Goal: Find specific page/section: Find specific page/section

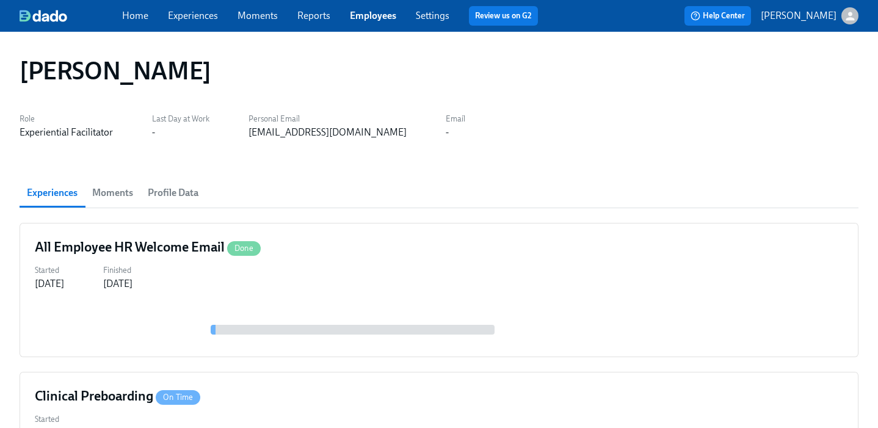
click at [374, 15] on link "Employees" at bounding box center [373, 16] width 46 height 12
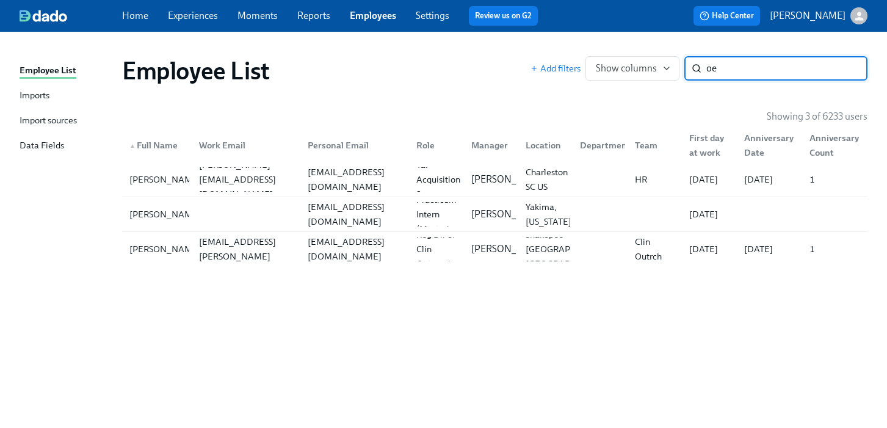
type input "o"
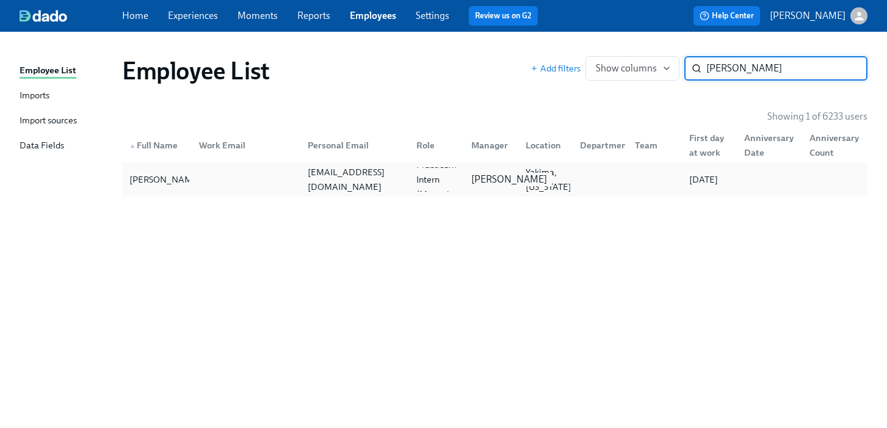
type input "[PERSON_NAME]"
click at [480, 180] on p "[PERSON_NAME]" at bounding box center [509, 179] width 76 height 13
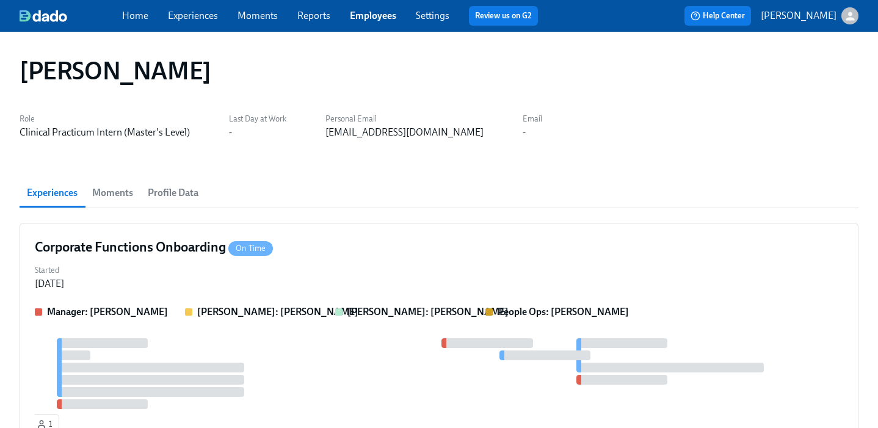
click at [369, 13] on link "Employees" at bounding box center [373, 16] width 46 height 12
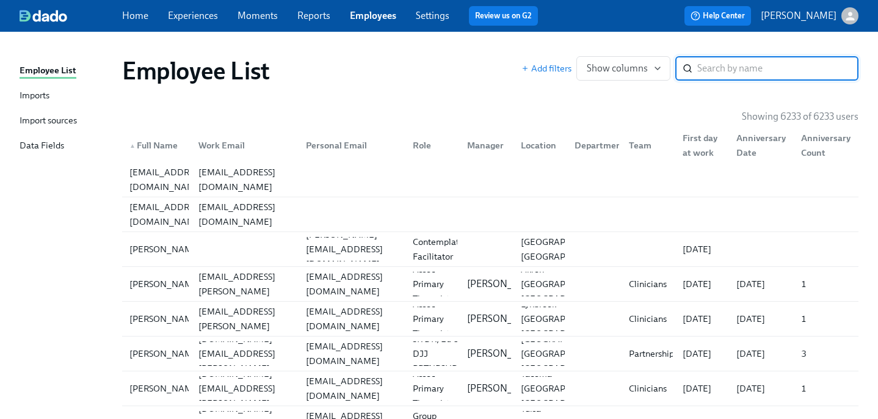
click at [747, 68] on input "search" at bounding box center [777, 68] width 161 height 24
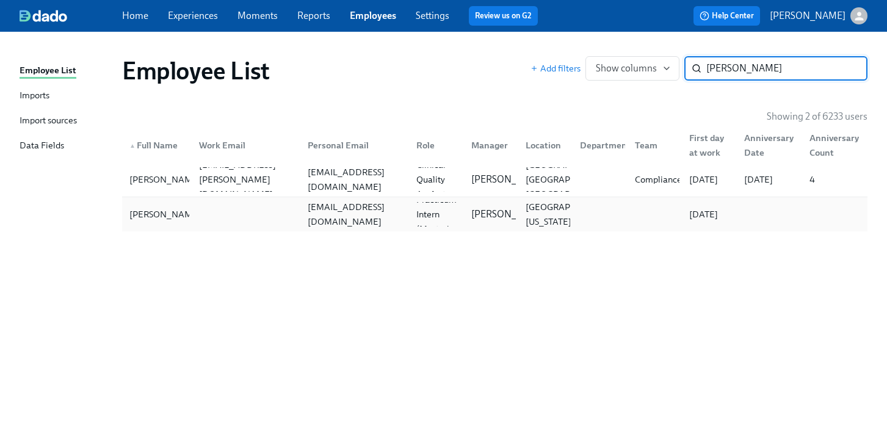
type input "[PERSON_NAME]"
click at [322, 216] on div "[EMAIL_ADDRESS][DOMAIN_NAME]" at bounding box center [355, 214] width 104 height 29
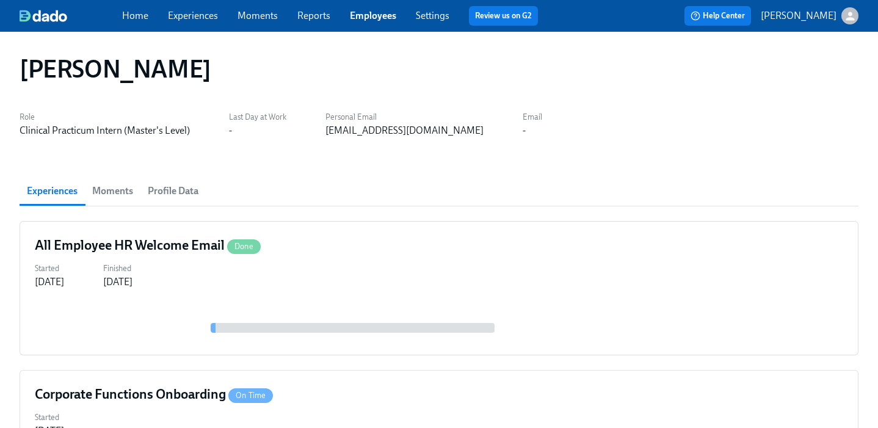
scroll to position [2, 0]
click at [363, 17] on link "Employees" at bounding box center [373, 16] width 46 height 12
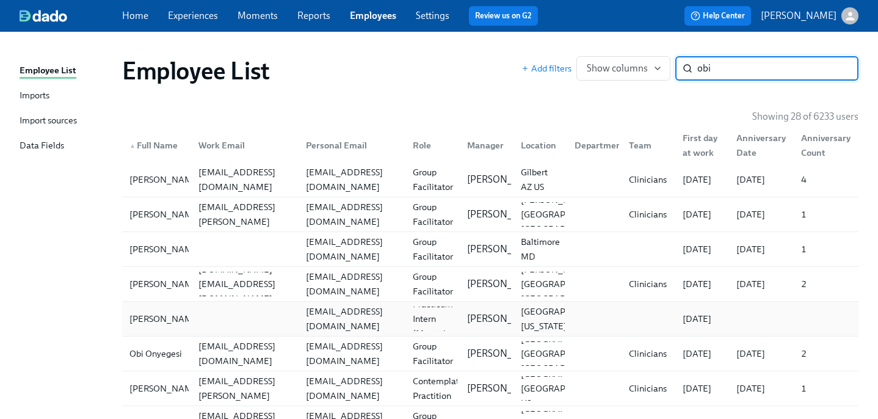
type input "obi"
click at [385, 319] on div "[EMAIL_ADDRESS][DOMAIN_NAME]" at bounding box center [352, 318] width 103 height 29
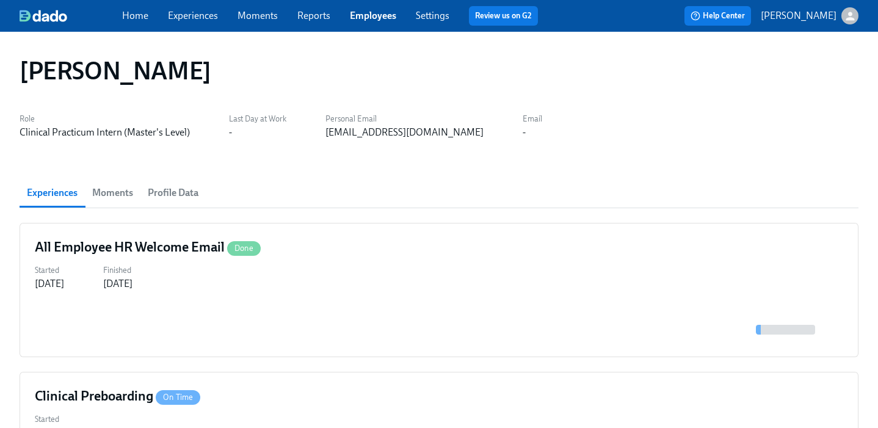
click at [372, 18] on link "Employees" at bounding box center [373, 16] width 46 height 12
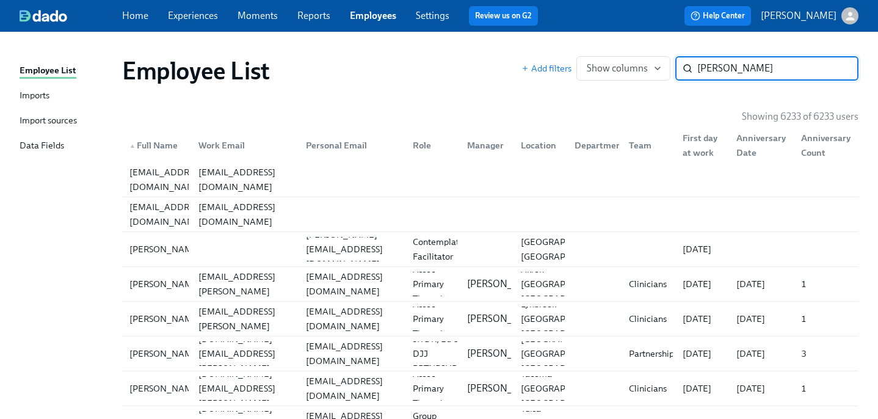
type input "[PERSON_NAME]"
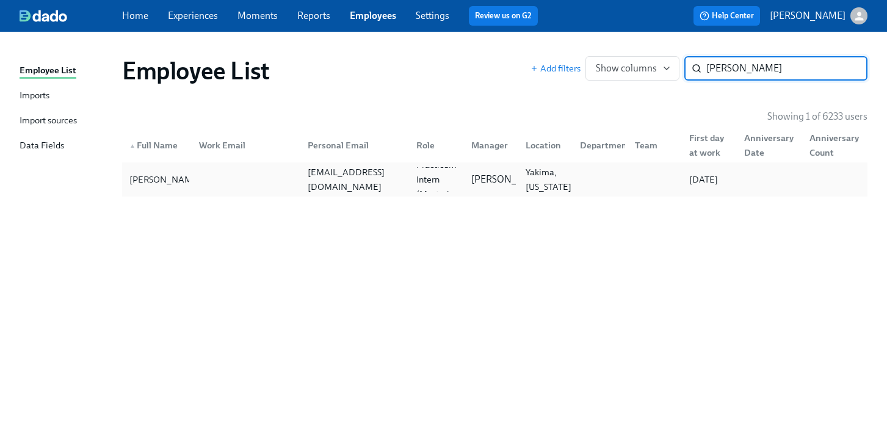
click at [559, 181] on div "Yakima, [US_STATE]" at bounding box center [549, 179] width 56 height 29
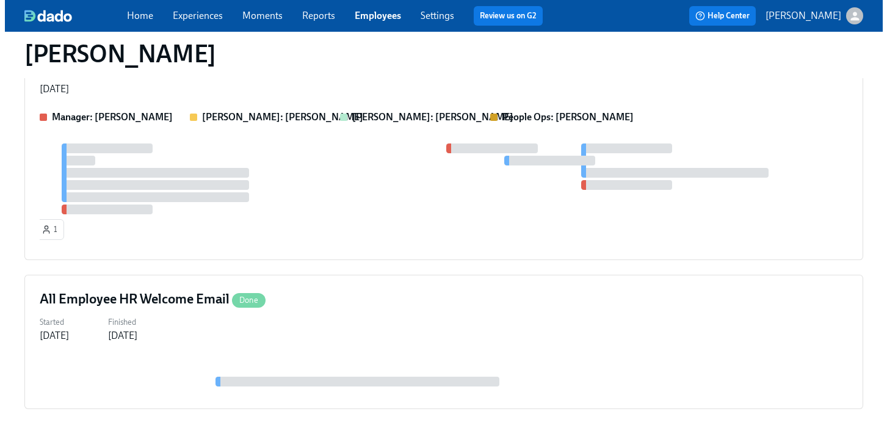
scroll to position [22, 0]
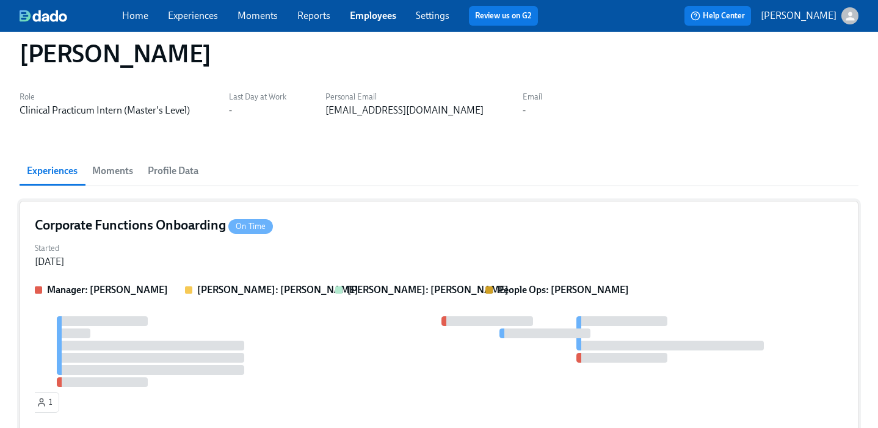
click at [368, 221] on div "Corporate Functions Onboarding On Time" at bounding box center [439, 225] width 808 height 18
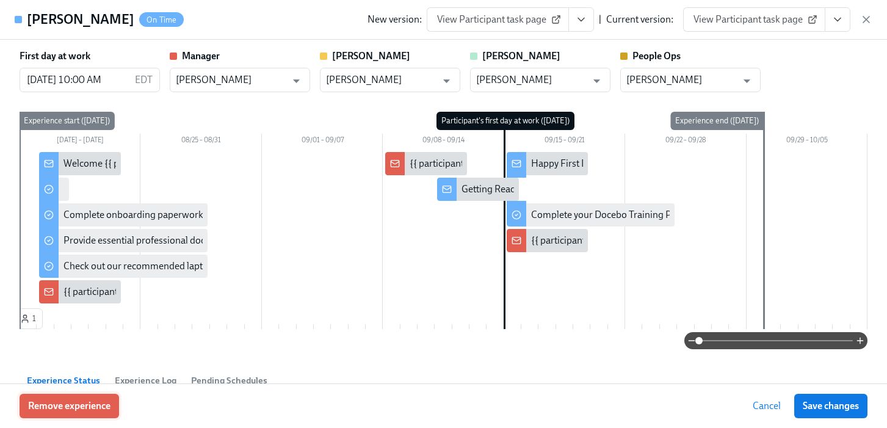
click at [78, 405] on span "Remove experience" at bounding box center [69, 406] width 82 height 12
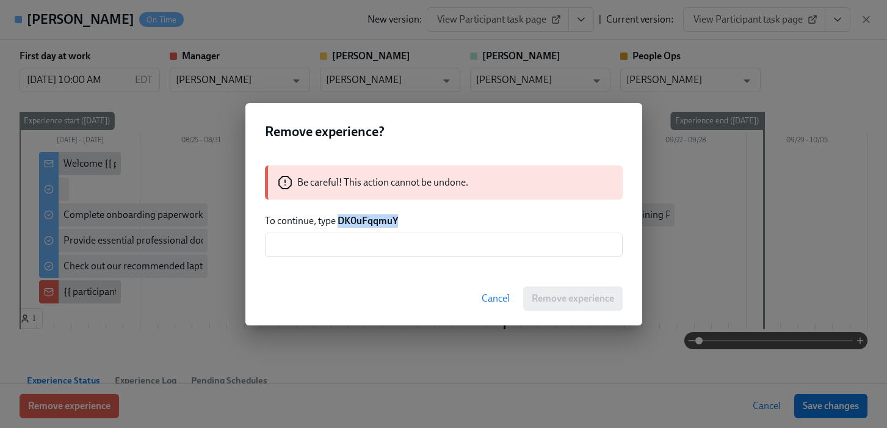
drag, startPoint x: 390, startPoint y: 225, endPoint x: 341, endPoint y: 225, distance: 48.9
click at [341, 225] on p "To continue, type DK0uFqqmuY" at bounding box center [444, 220] width 358 height 13
copy strong "DK0uFqqmuY"
click at [343, 245] on input "text" at bounding box center [444, 245] width 358 height 24
paste input "DK0uFqqmuY"
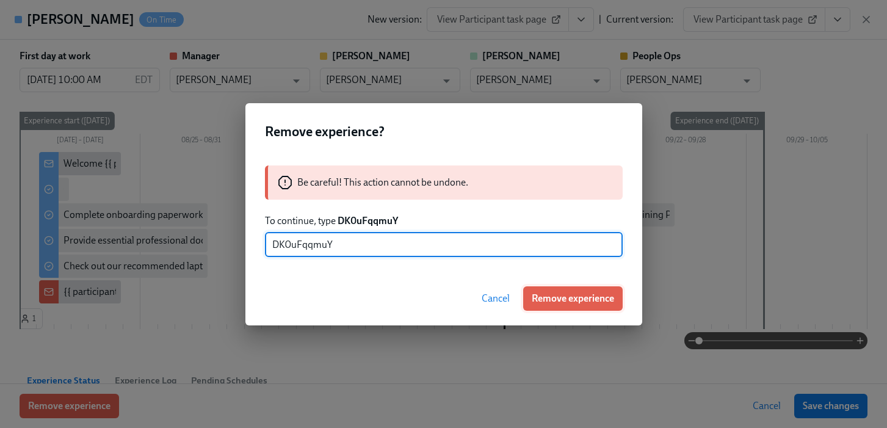
type input "DK0uFqqmuY"
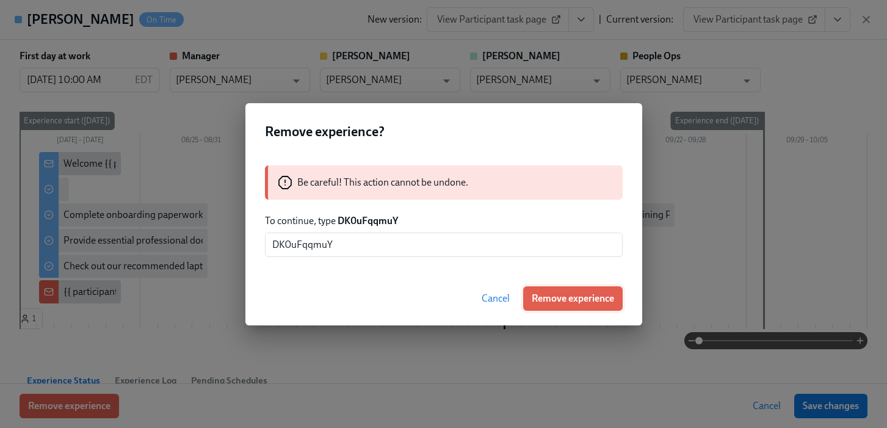
click at [569, 304] on span "Remove experience" at bounding box center [573, 298] width 82 height 12
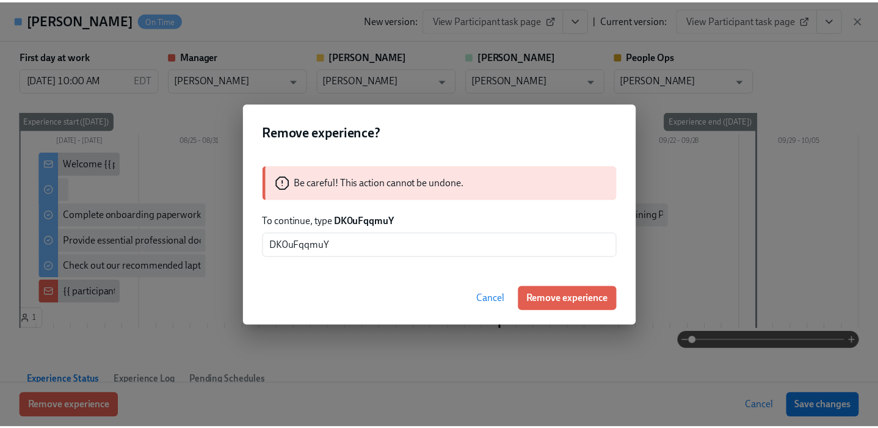
scroll to position [12, 0]
